Goal: Transaction & Acquisition: Purchase product/service

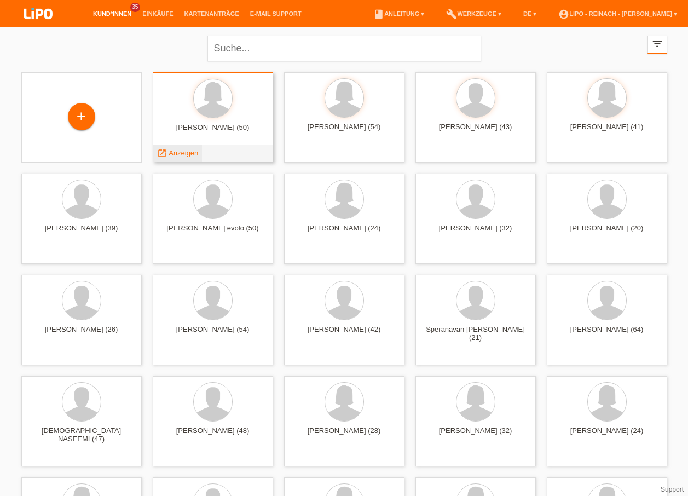
click at [182, 152] on span "Anzeigen" at bounding box center [183, 153] width 30 height 8
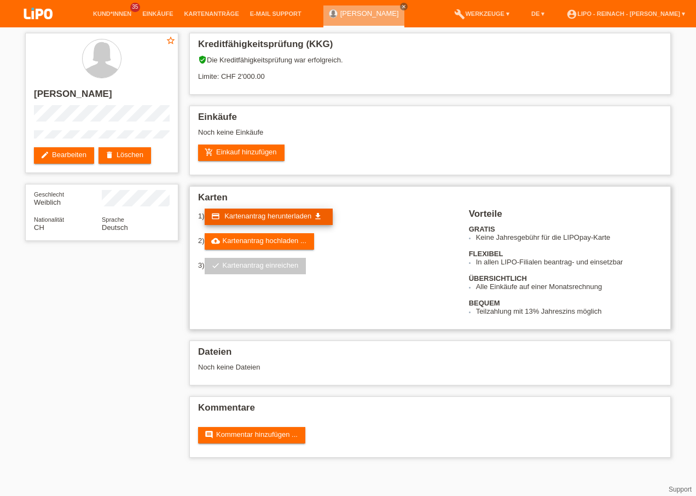
click at [251, 216] on span "Kartenantrag herunterladen" at bounding box center [267, 216] width 87 height 8
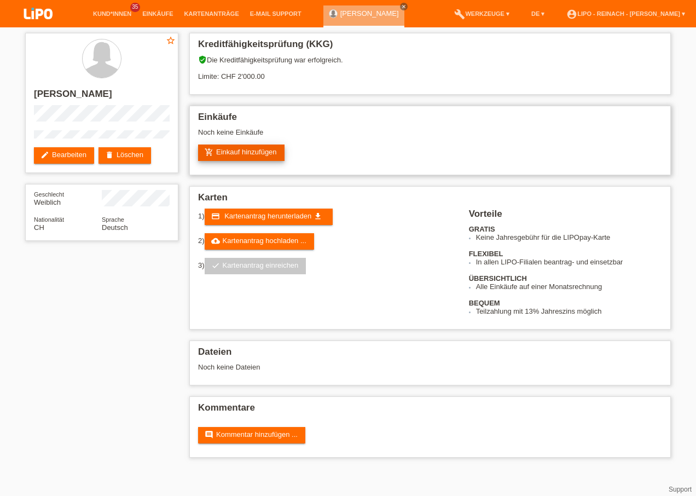
click at [224, 149] on link "add_shopping_cart Einkauf hinzufügen" at bounding box center [241, 152] width 86 height 16
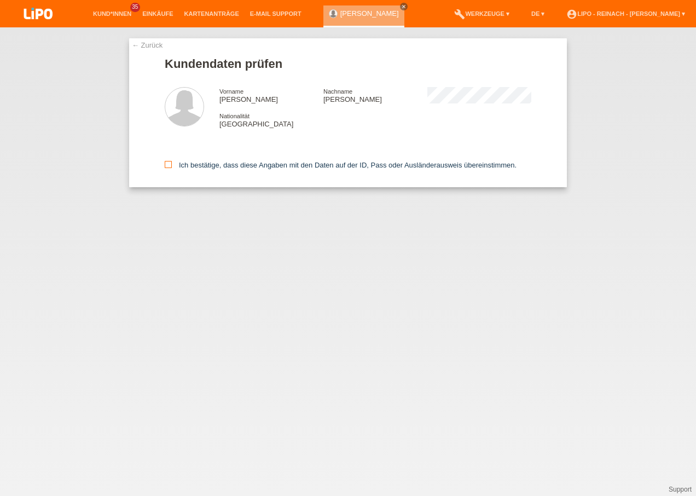
click at [165, 162] on icon at bounding box center [168, 164] width 7 height 7
click at [165, 162] on input "Ich bestätige, dass diese Angaben mit den Daten auf der ID, Pass oder Ausländer…" at bounding box center [168, 164] width 7 height 7
checkbox input "true"
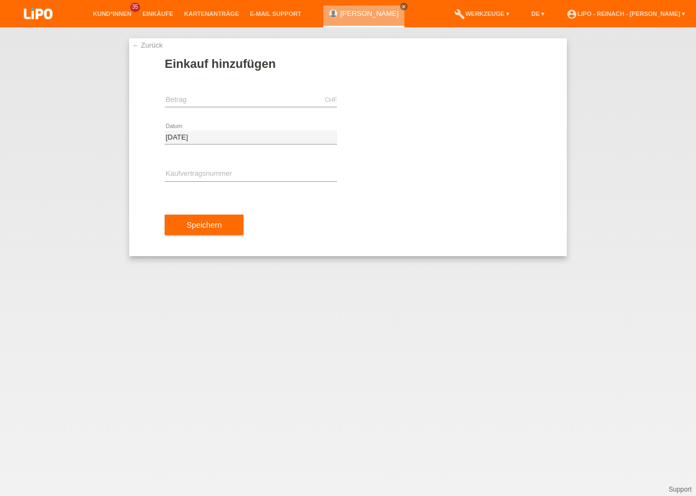
click at [253, 107] on div "CHF error Betrag" at bounding box center [251, 100] width 172 height 37
click at [253, 97] on input "text" at bounding box center [251, 100] width 172 height 14
type input "473.00"
click at [187, 170] on input "text" at bounding box center [251, 174] width 172 height 14
type input "XH39VC"
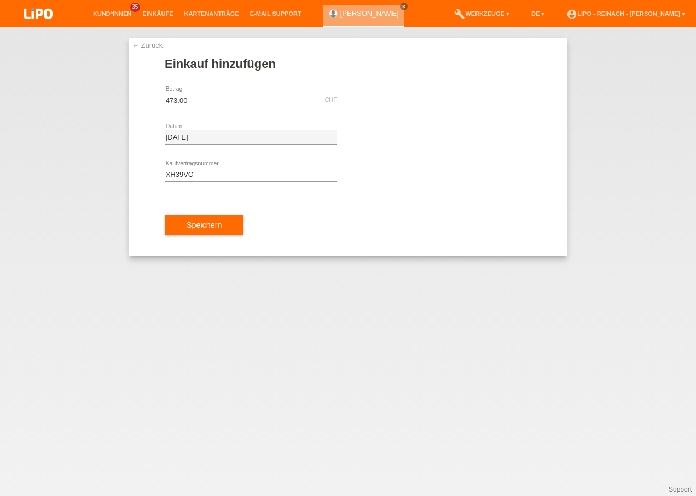
click at [199, 213] on div "Speichern" at bounding box center [348, 224] width 367 height 63
click at [204, 224] on span "Speichern" at bounding box center [204, 224] width 35 height 9
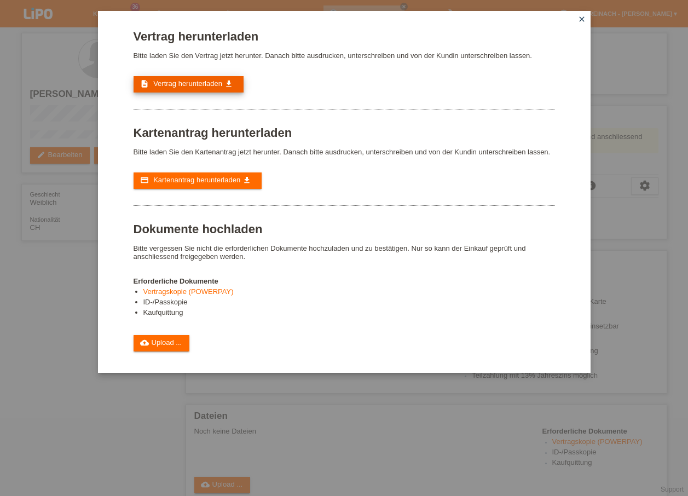
click at [195, 85] on span "Vertrag herunterladen" at bounding box center [187, 83] width 69 height 8
